Goal: Information Seeking & Learning: Compare options

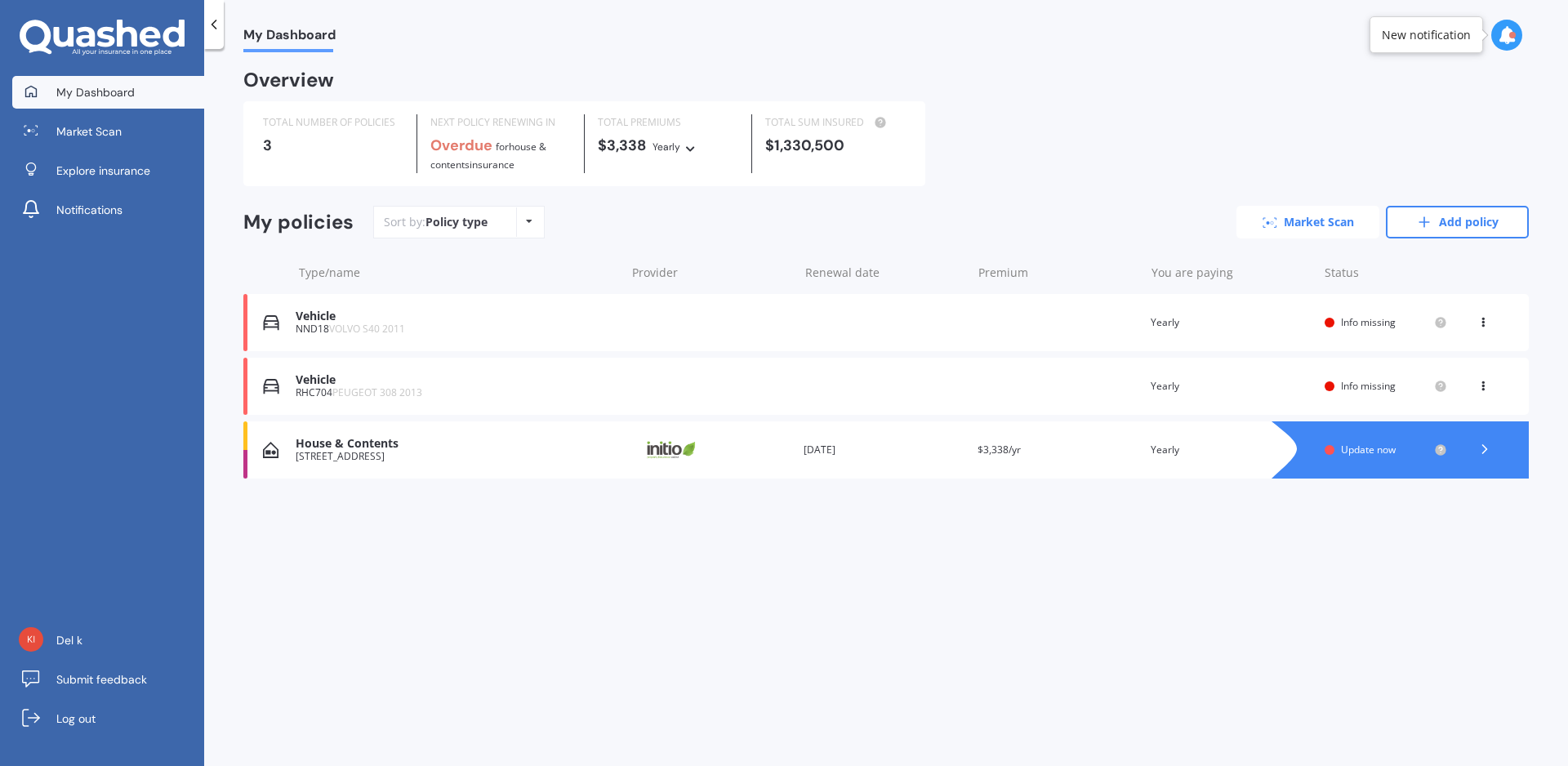
click at [1318, 215] on link "Market Scan" at bounding box center [1308, 221] width 143 height 32
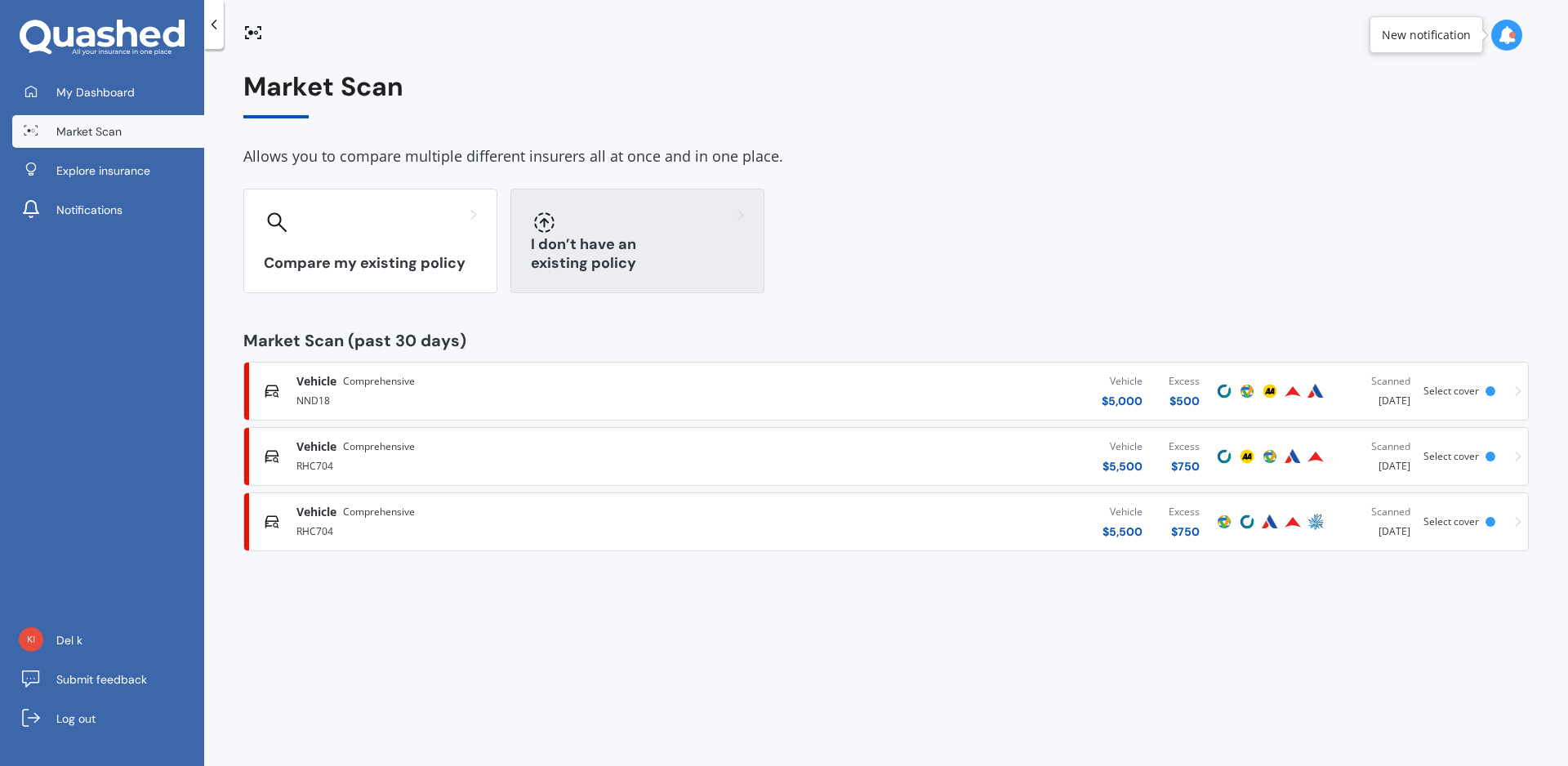
click at [662, 230] on div at bounding box center [638, 222] width 213 height 26
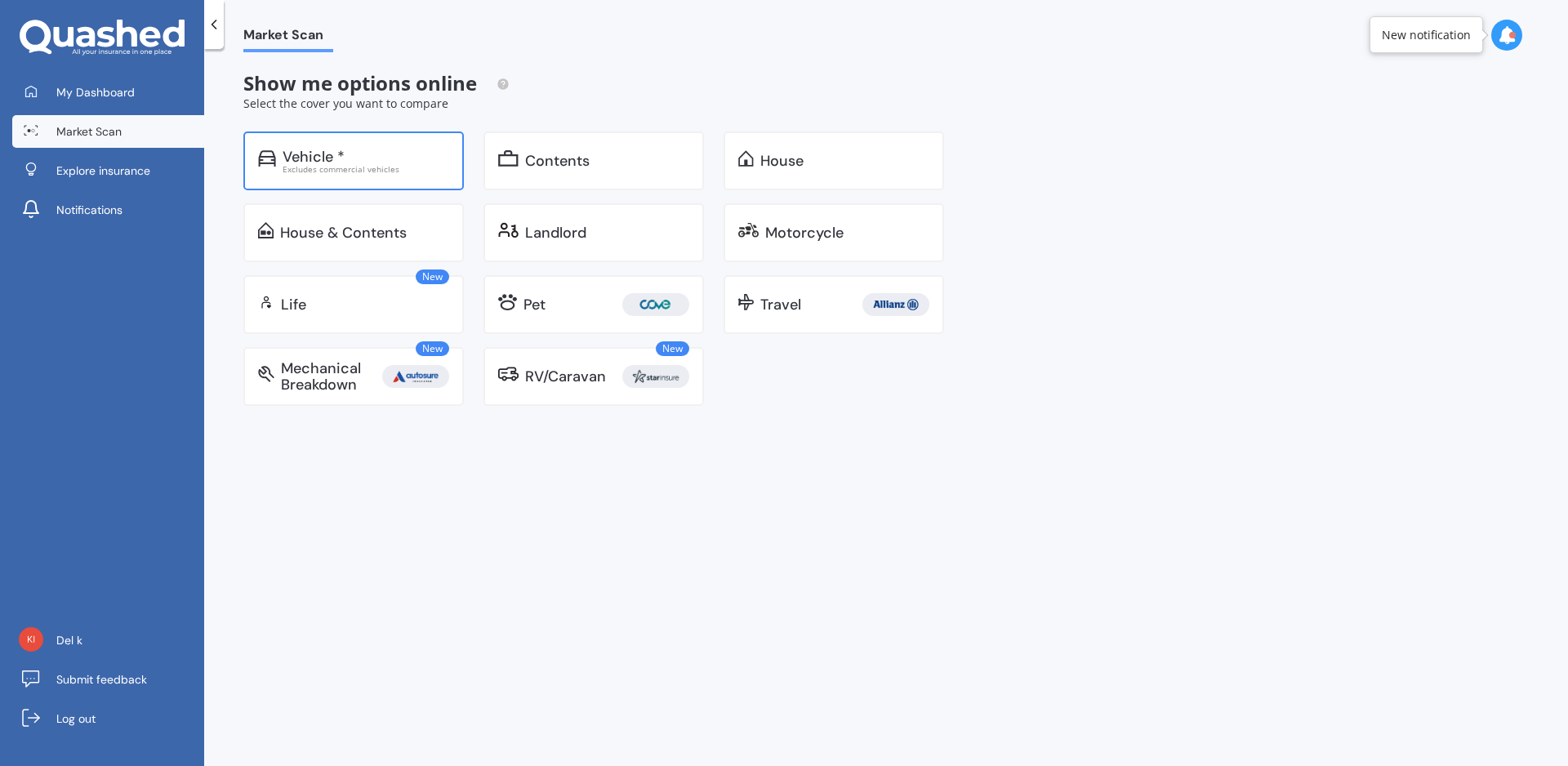
click at [388, 143] on div "Vehicle * Excludes commercial vehicles" at bounding box center [353, 160] width 220 height 59
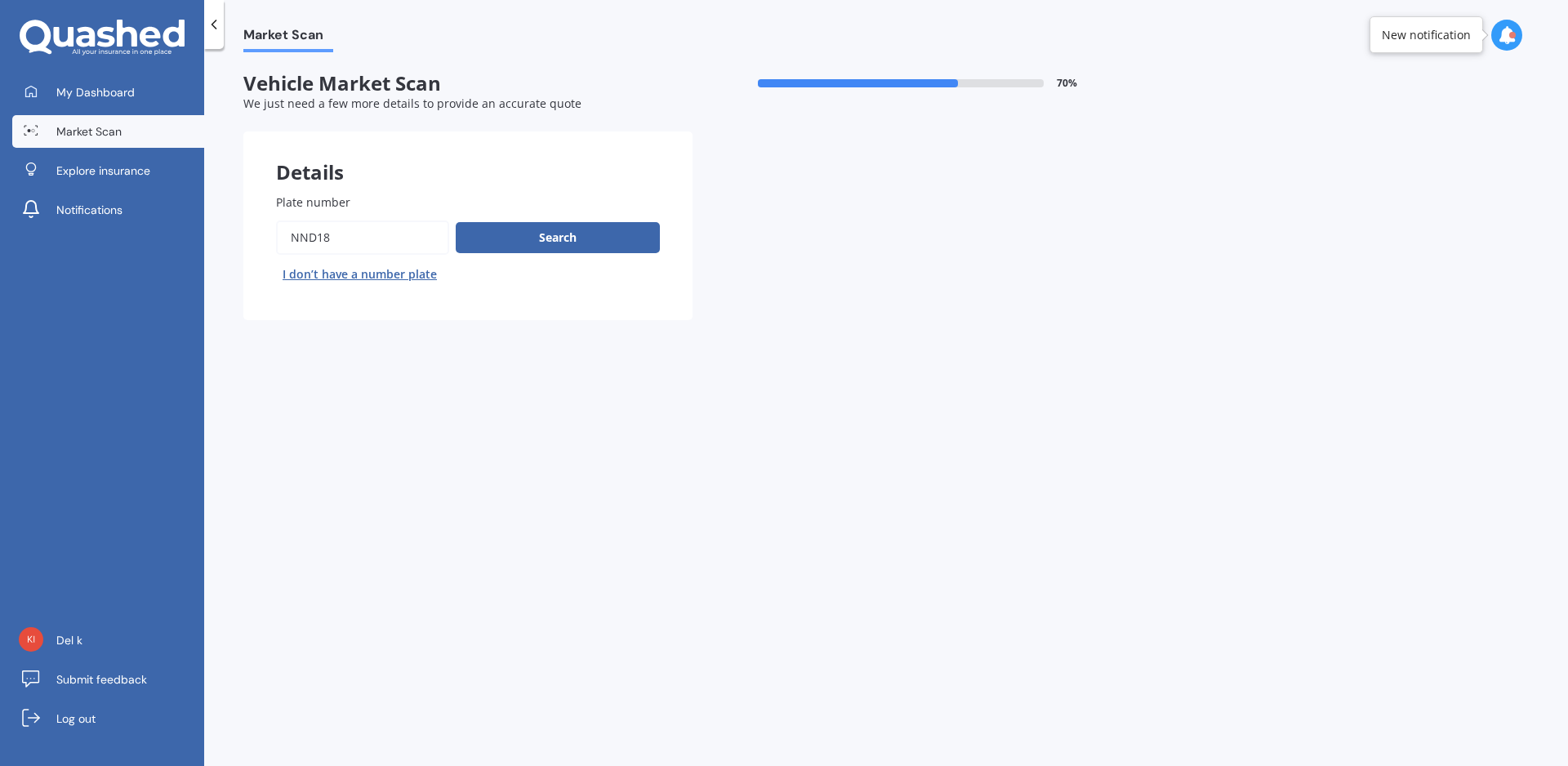
drag, startPoint x: 346, startPoint y: 238, endPoint x: 282, endPoint y: 226, distance: 65.1
click at [282, 226] on input "Plate number" at bounding box center [362, 237] width 173 height 34
